Goal: Information Seeking & Learning: Learn about a topic

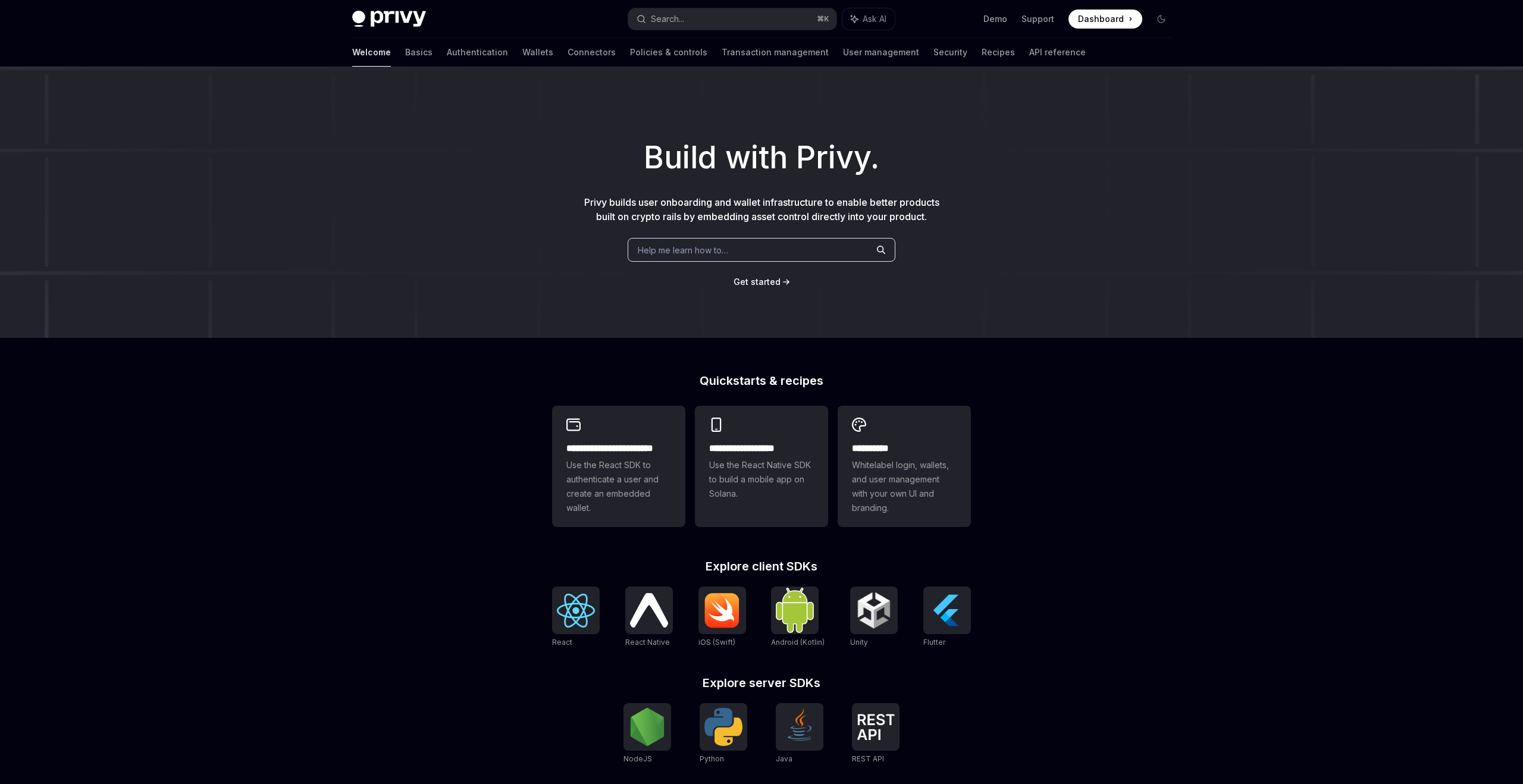
click at [382, 24] on img at bounding box center [389, 18] width 74 height 17
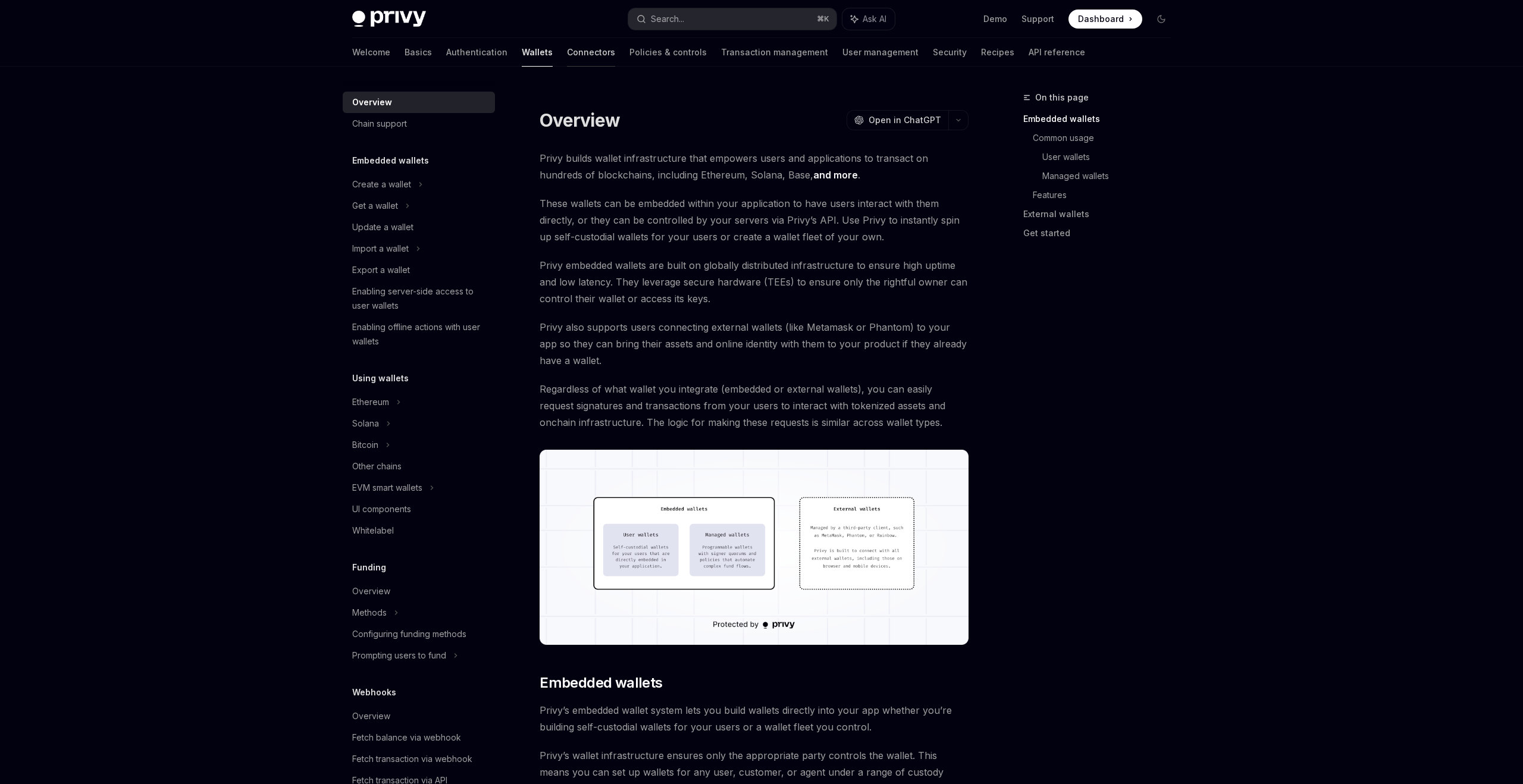
click at [567, 53] on link "Connectors" at bounding box center [591, 52] width 48 height 29
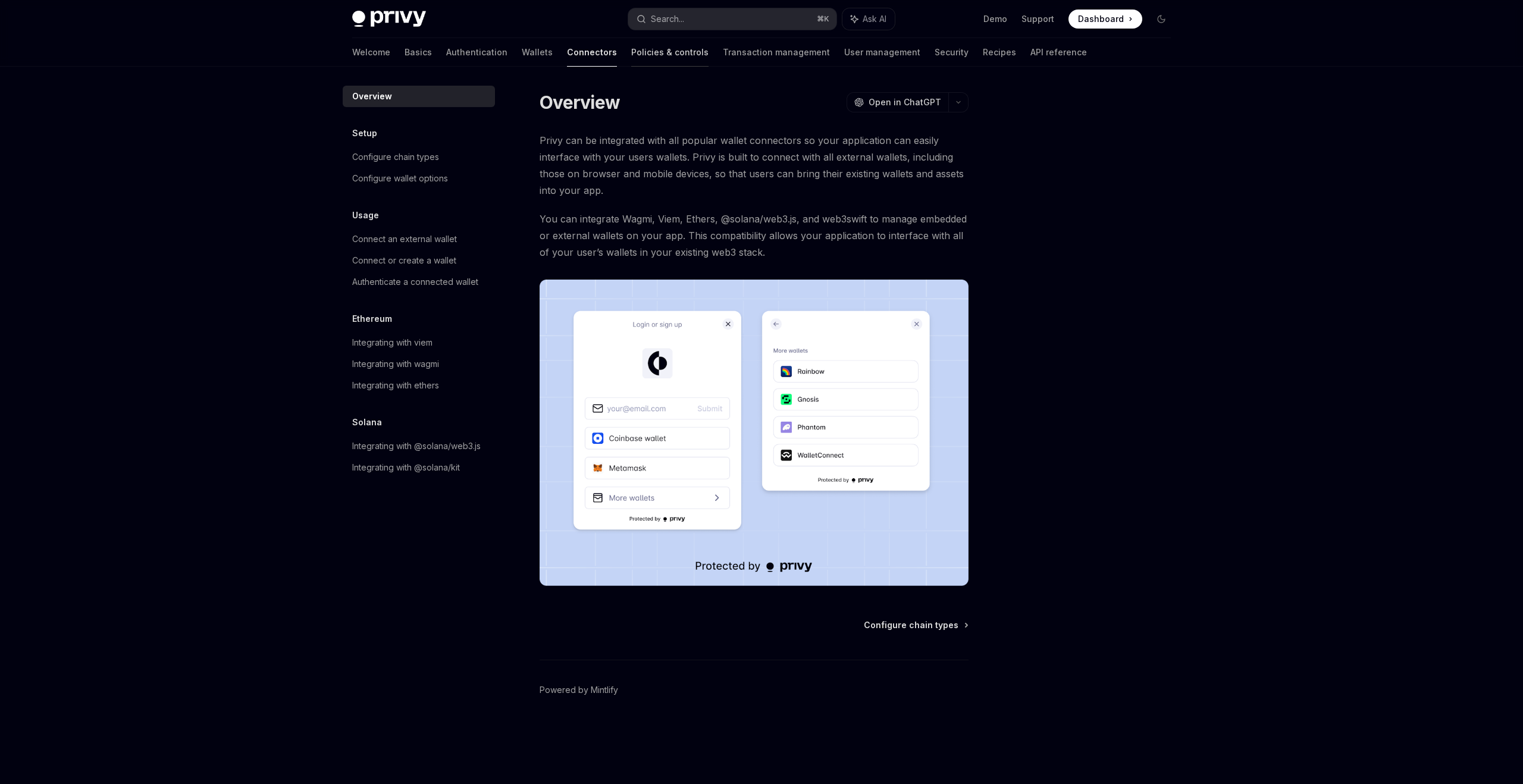
click at [631, 50] on link "Policies & controls" at bounding box center [670, 52] width 78 height 29
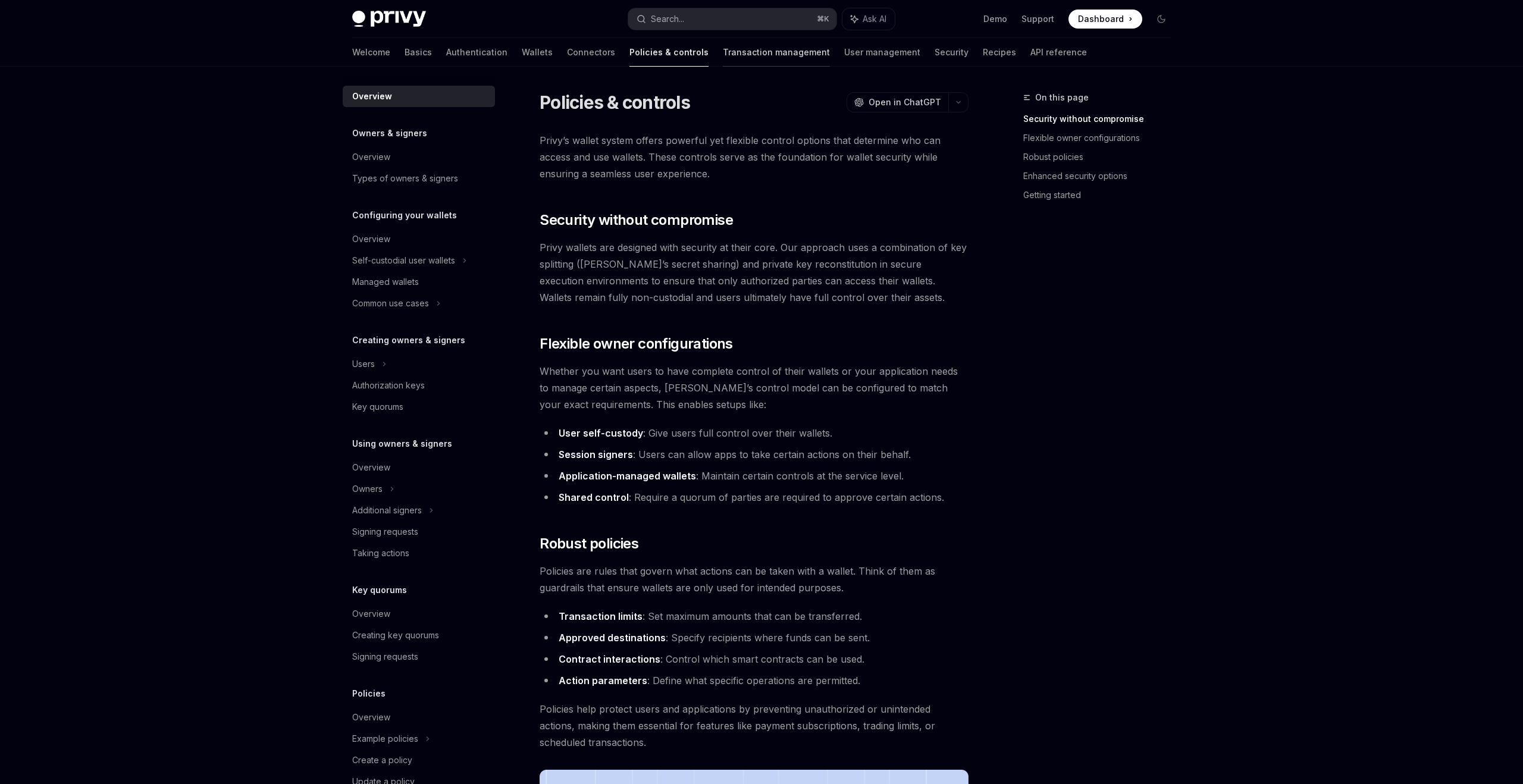
click at [723, 49] on link "Transaction management" at bounding box center [776, 52] width 107 height 29
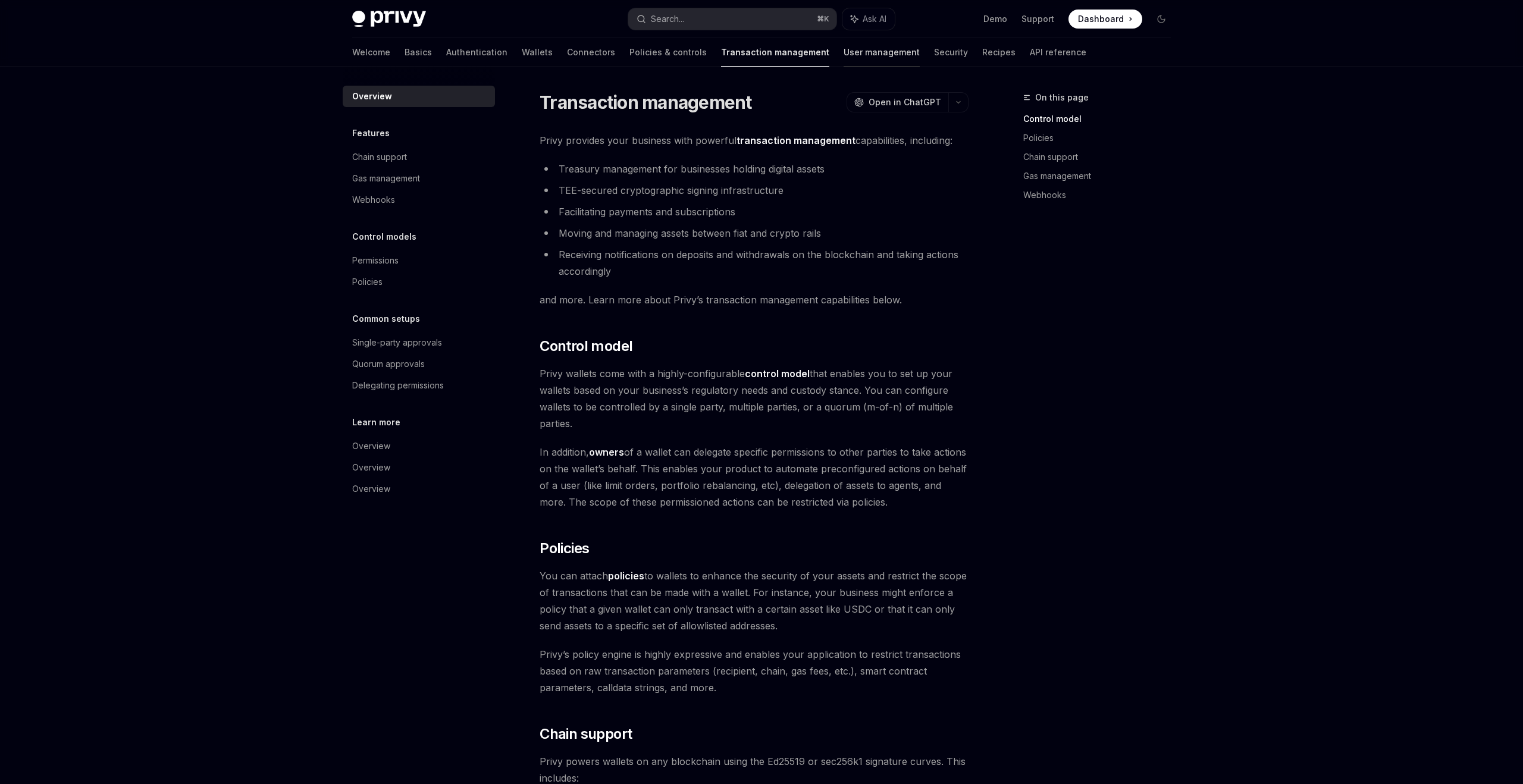
click at [844, 44] on link "User management" at bounding box center [881, 52] width 76 height 29
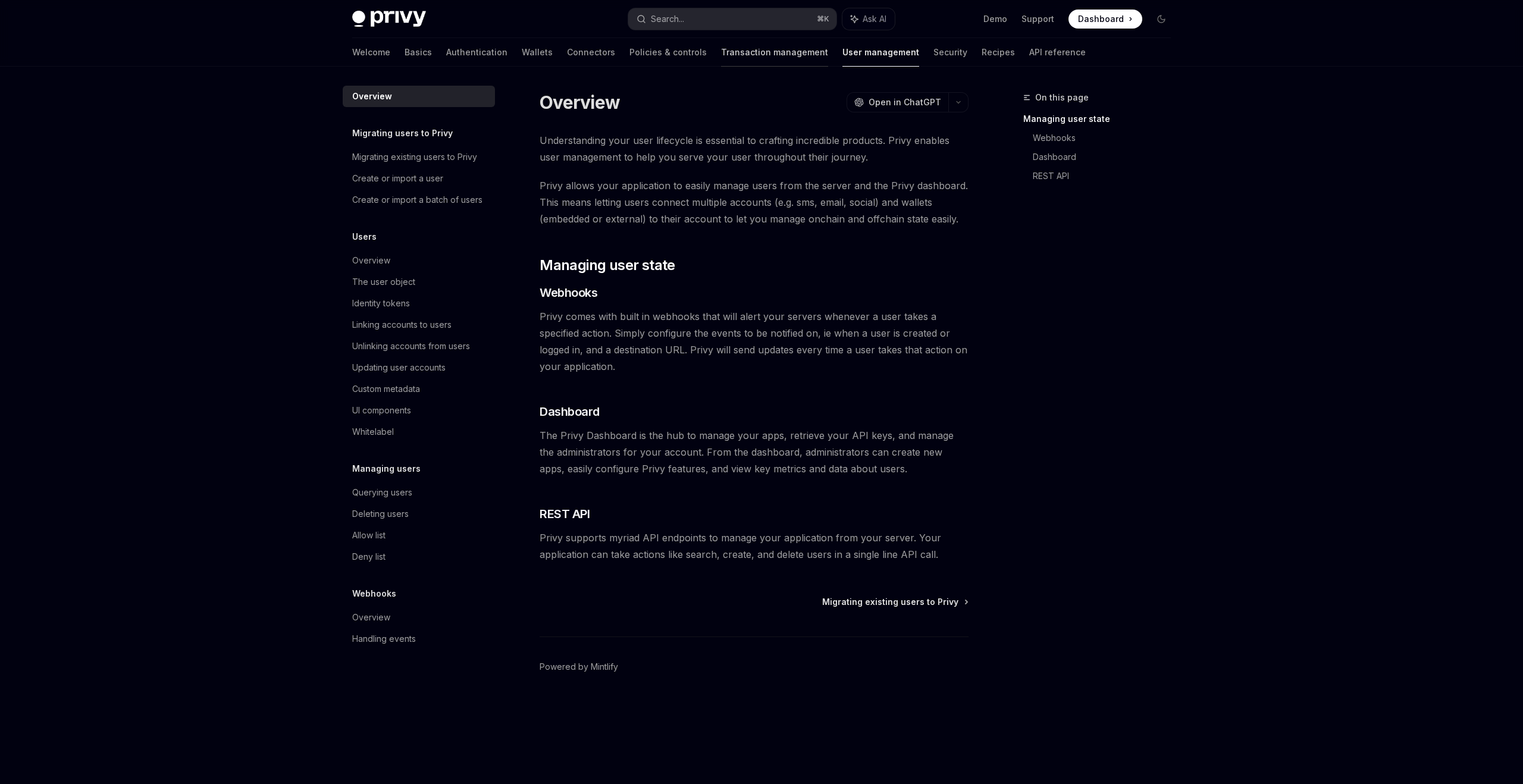
click at [721, 59] on link "Transaction management" at bounding box center [774, 52] width 107 height 29
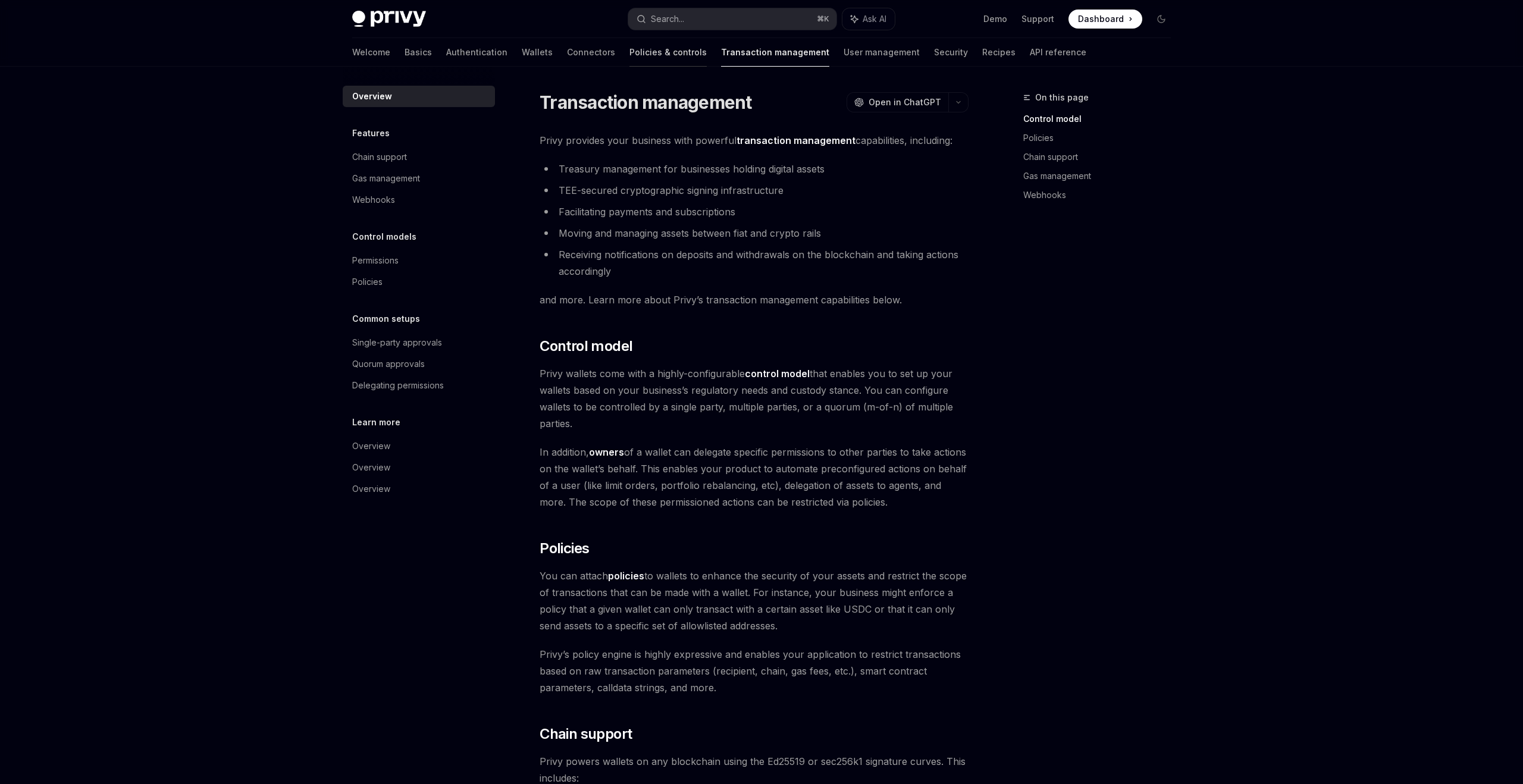
click at [629, 50] on link "Policies & controls" at bounding box center [668, 52] width 78 height 29
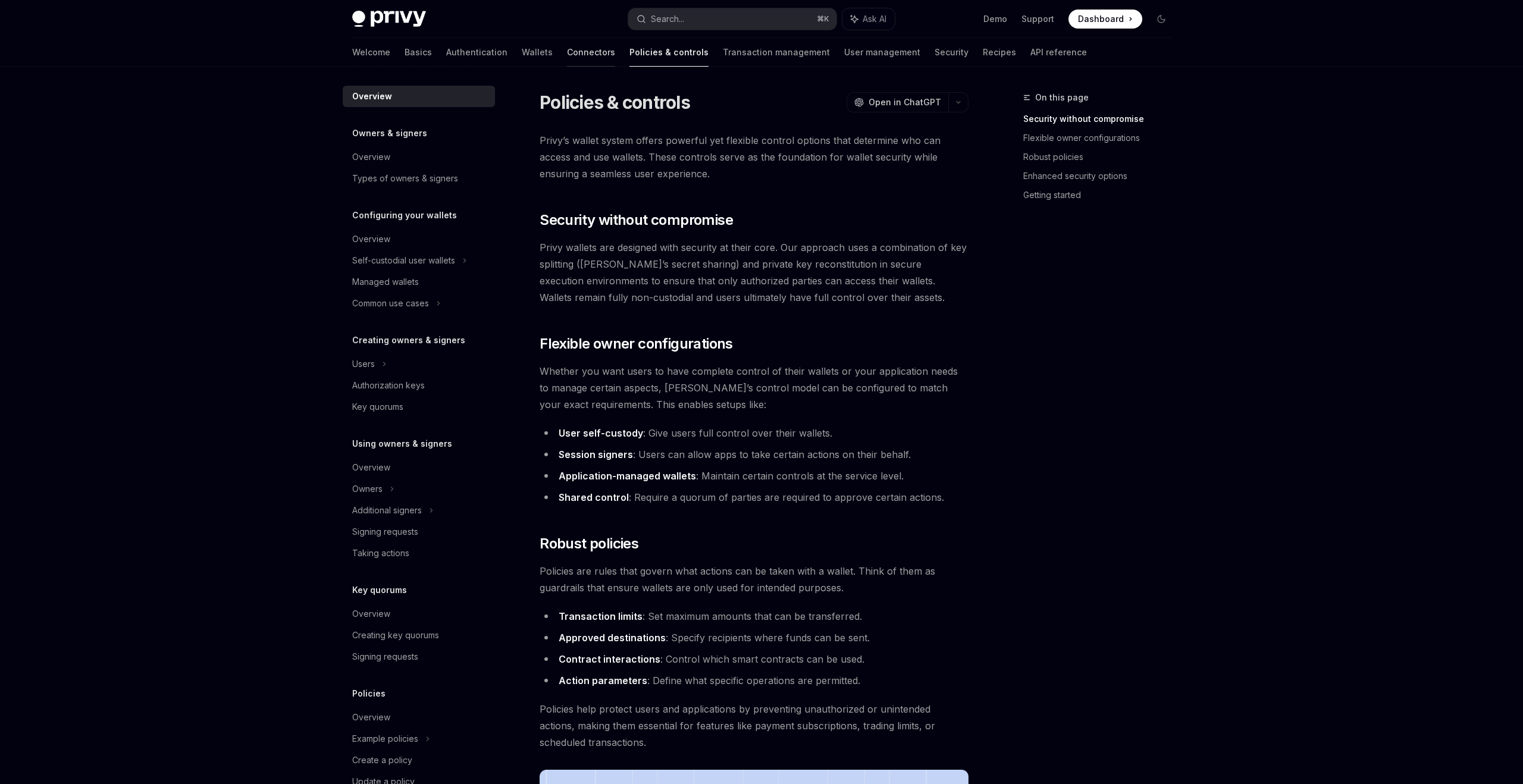
click at [567, 55] on link "Connectors" at bounding box center [591, 52] width 48 height 29
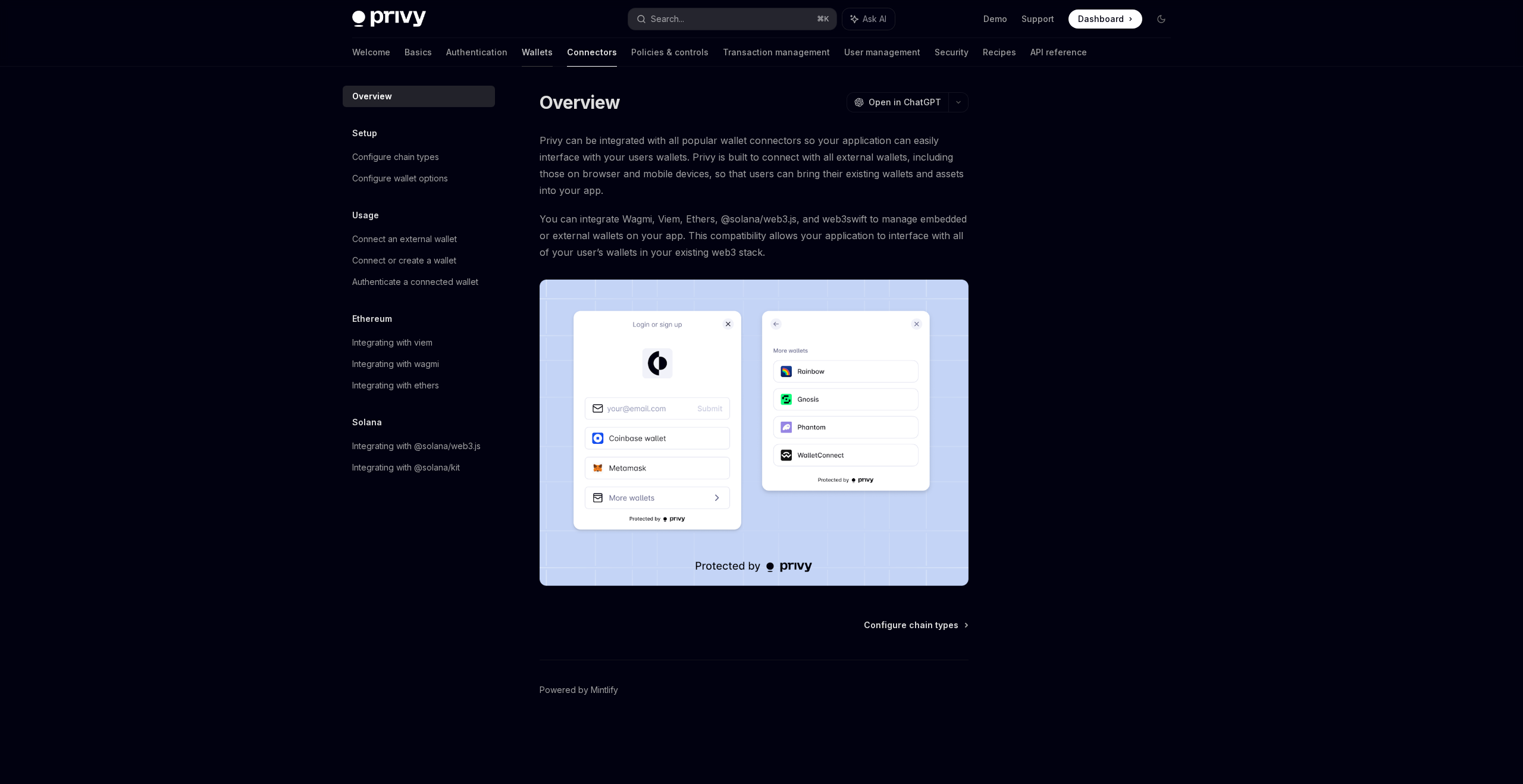
click at [522, 57] on link "Wallets" at bounding box center [537, 52] width 31 height 29
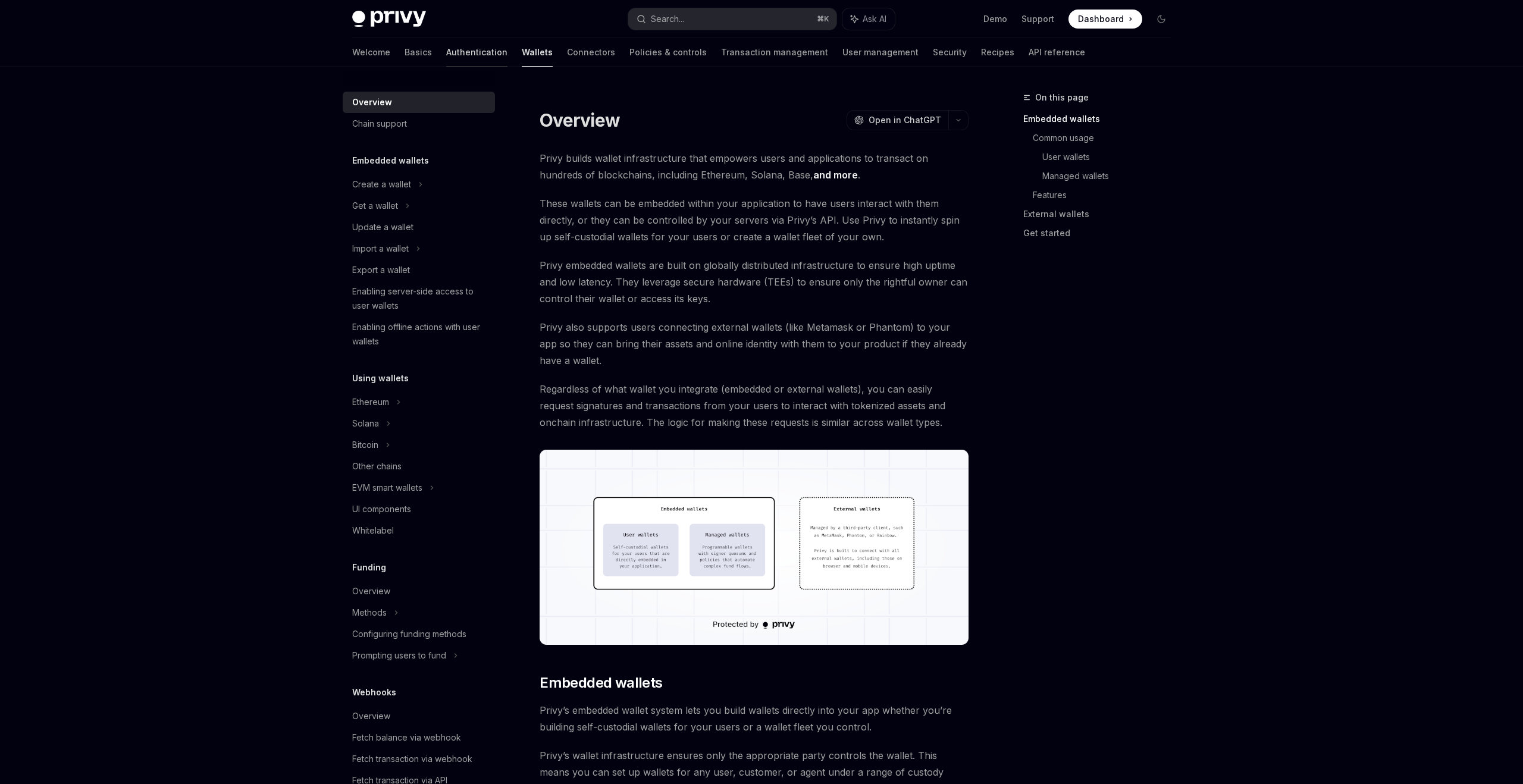
click at [447, 58] on link "Authentication" at bounding box center [477, 52] width 61 height 29
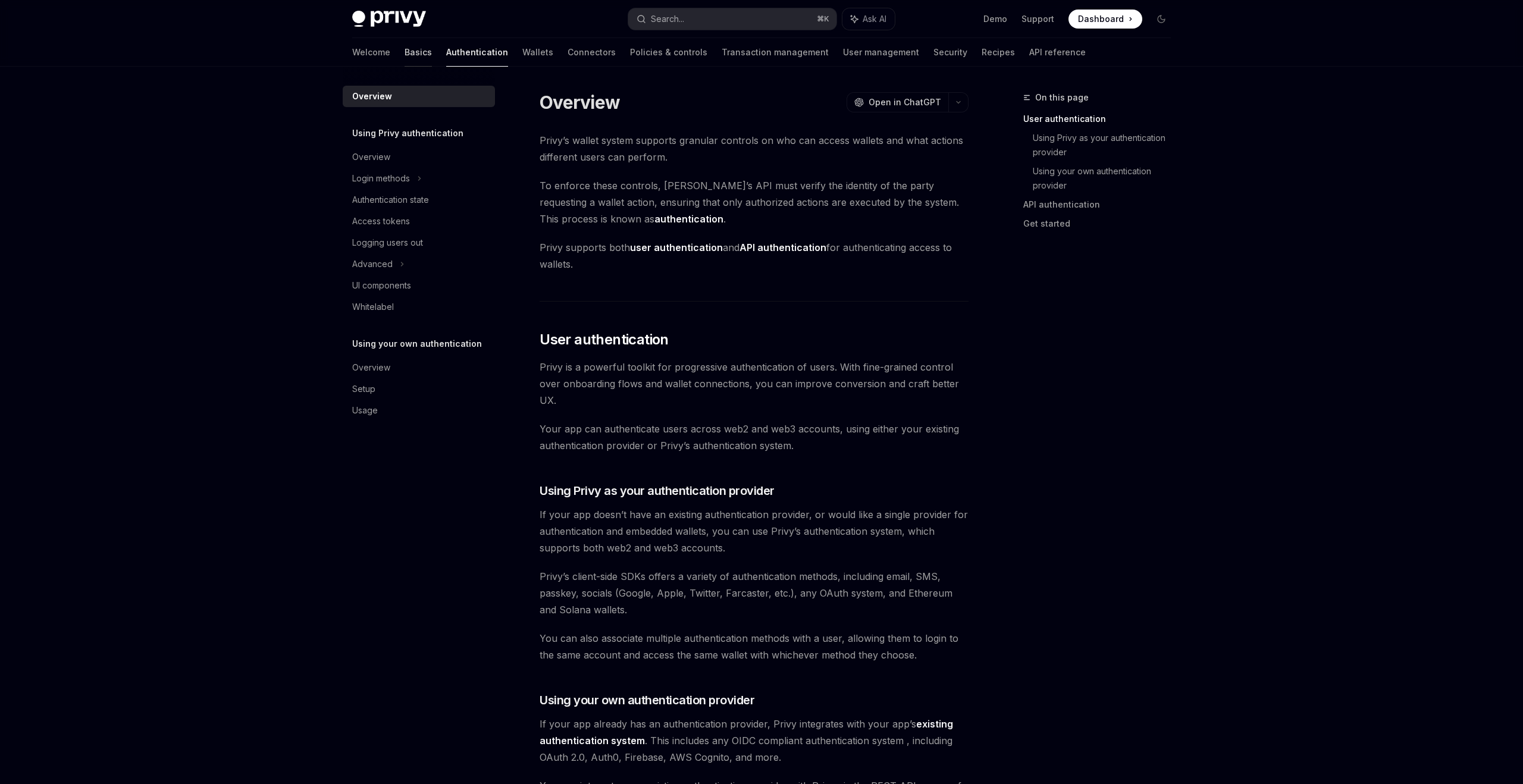
click at [404, 59] on link "Basics" at bounding box center [418, 52] width 27 height 29
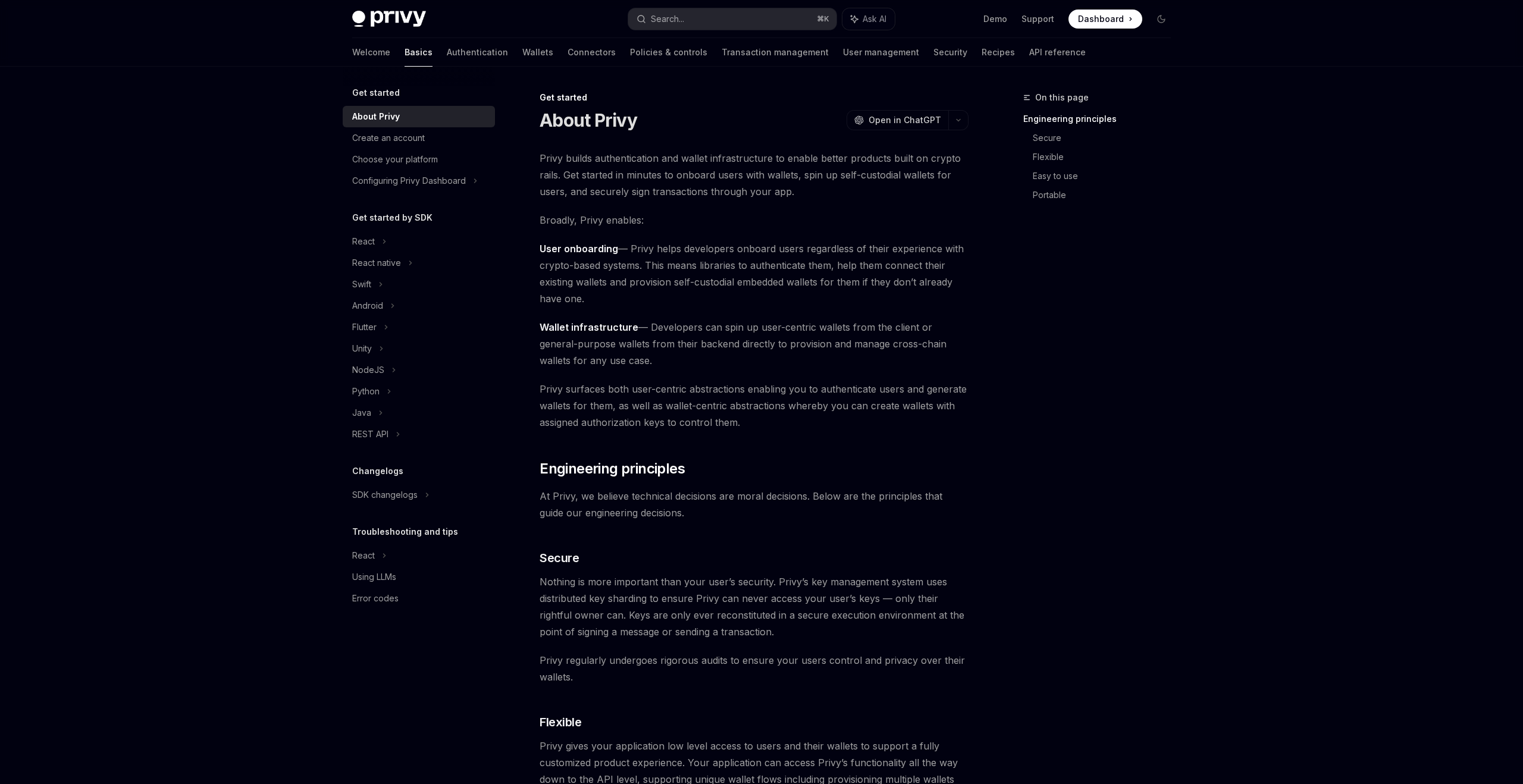
click at [392, 19] on img at bounding box center [389, 18] width 74 height 17
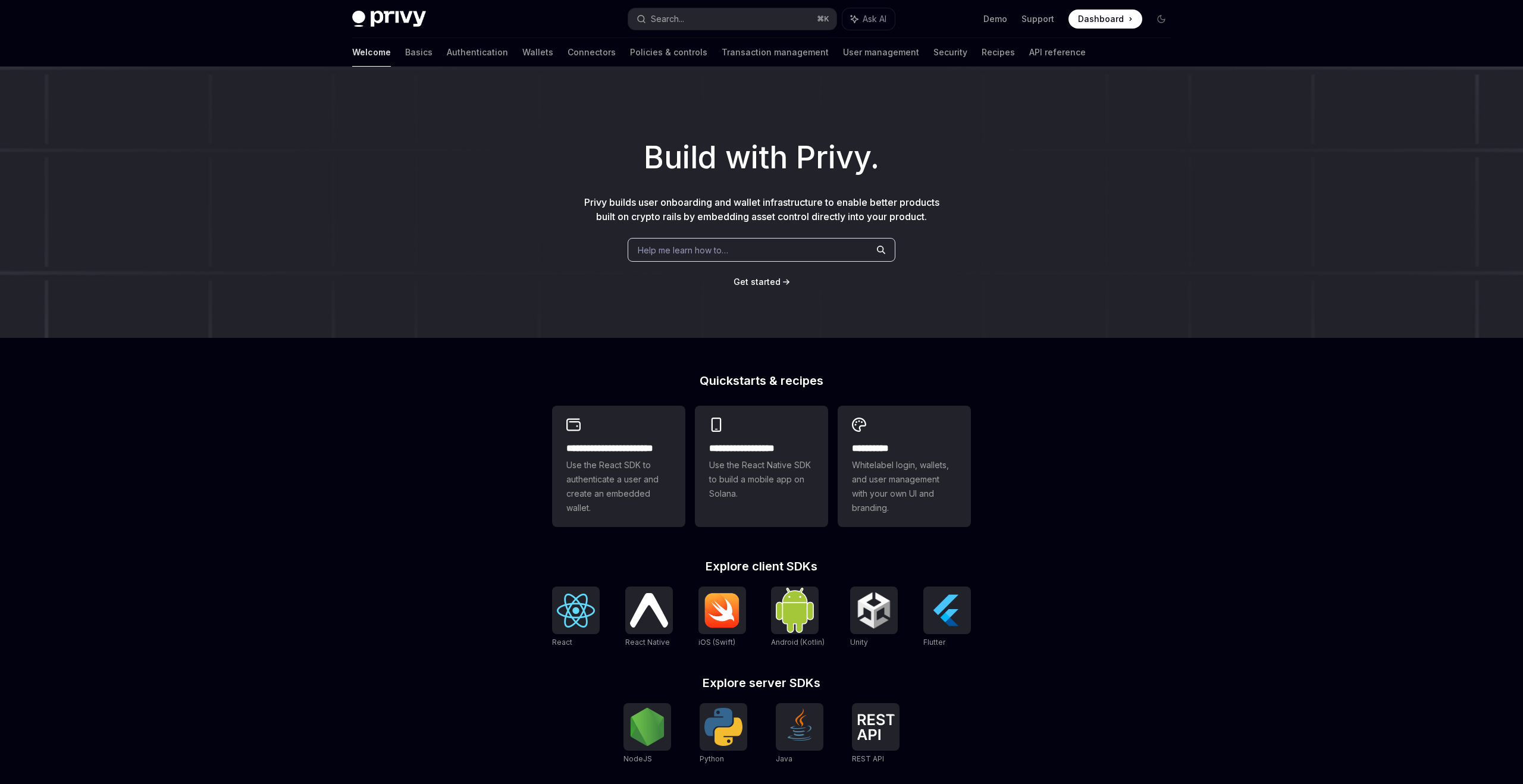
click at [785, 254] on div "Help me learn how to…" at bounding box center [762, 250] width 268 height 24
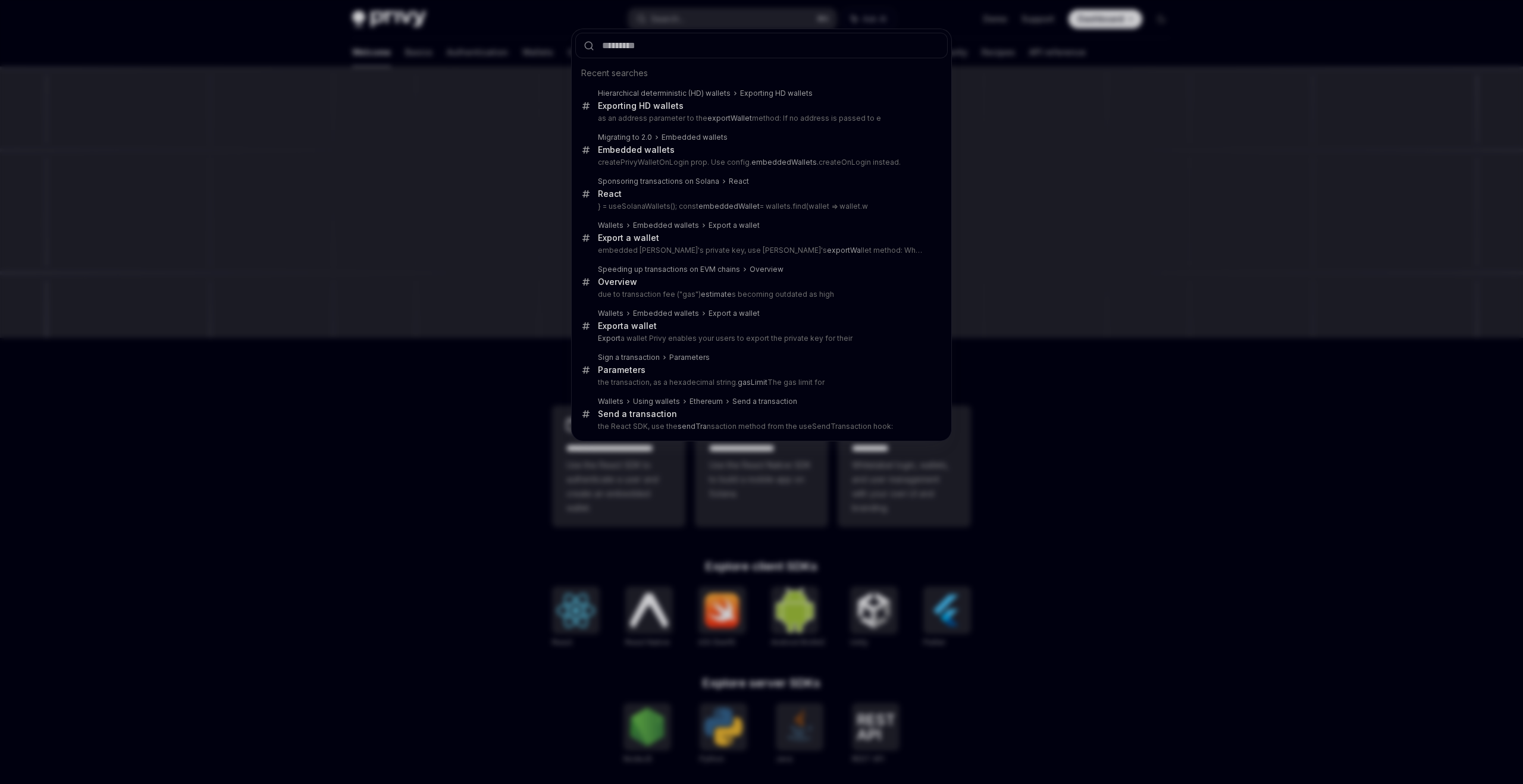
click at [434, 303] on div "Recent searches Hierarchical deterministic (HD) wallets Exporting HD wallets Ex…" at bounding box center [762, 392] width 1523 height 784
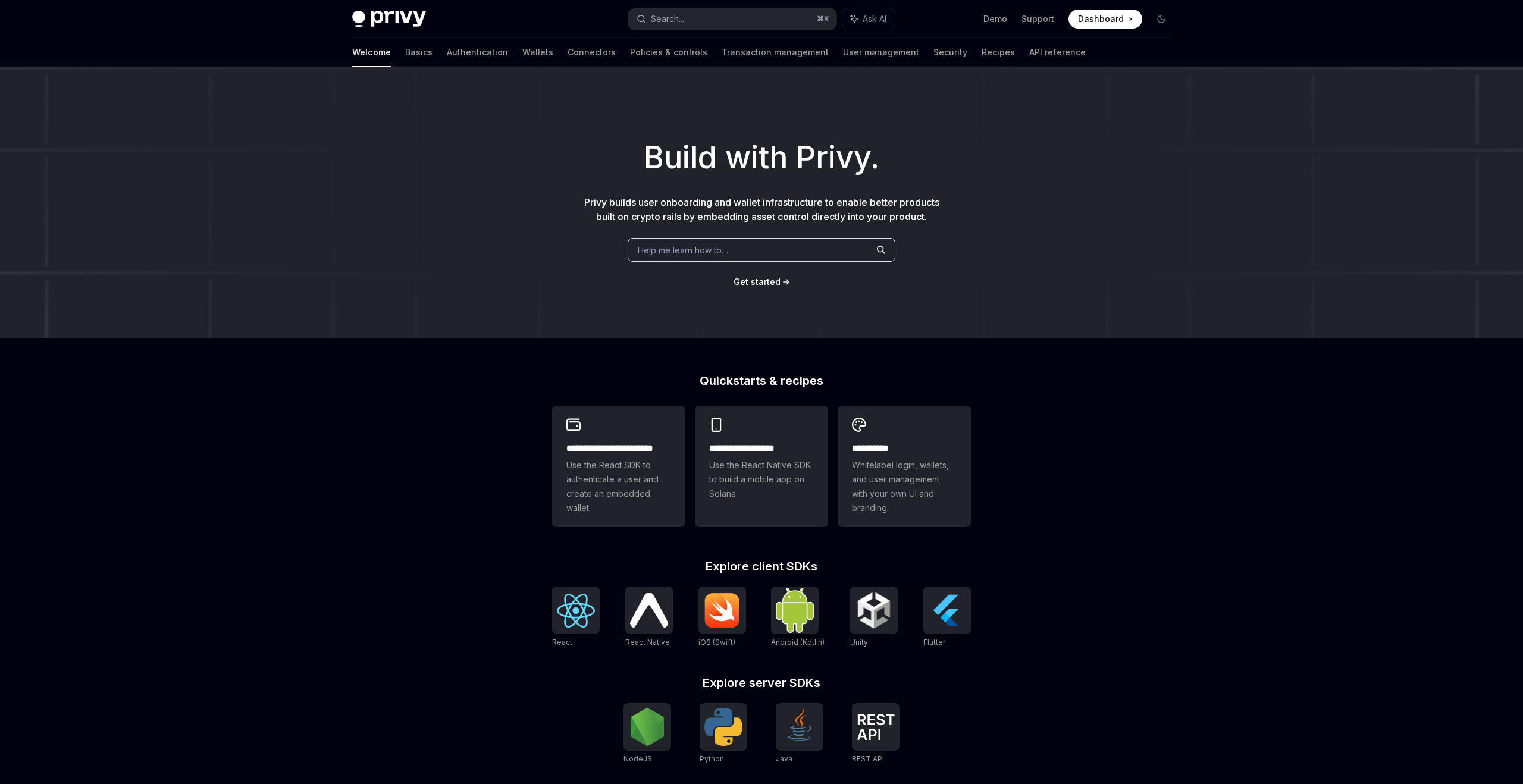
type textarea "*"
